Goal: Obtain resource: Obtain resource

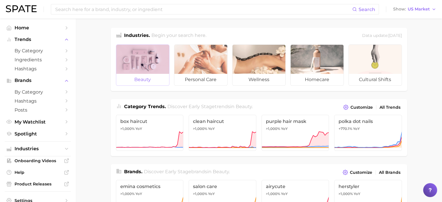
click at [139, 65] on div at bounding box center [142, 59] width 53 height 29
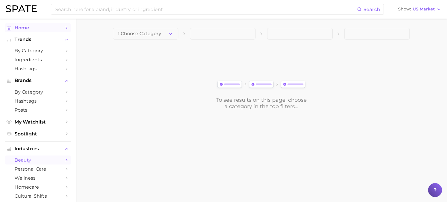
click at [19, 28] on span "Home" at bounding box center [38, 28] width 47 height 6
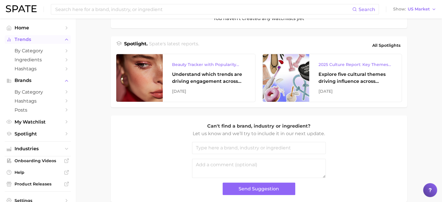
click at [35, 40] on span "Trends" at bounding box center [38, 39] width 47 height 5
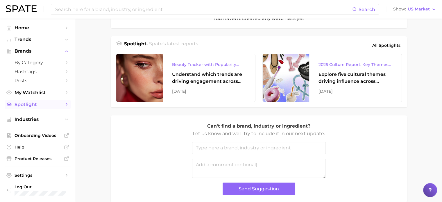
click at [35, 105] on span "Spotlight" at bounding box center [38, 105] width 47 height 6
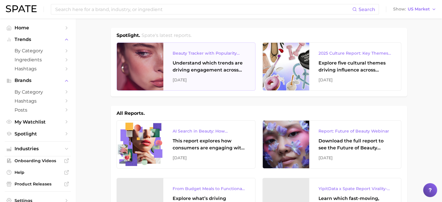
click at [162, 75] on div at bounding box center [140, 67] width 47 height 48
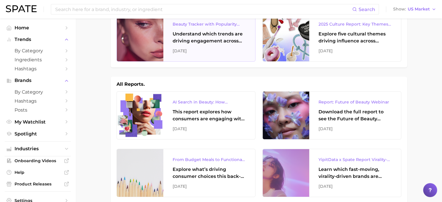
scroll to position [58, 0]
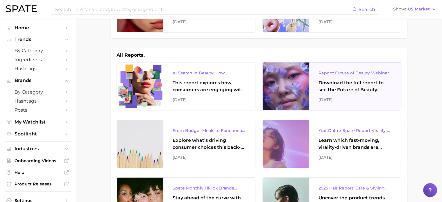
click at [353, 94] on div "Report: Future of Beauty Webinar Download the full report to see the Future of …" at bounding box center [356, 87] width 92 height 48
